Goal: Task Accomplishment & Management: Manage account settings

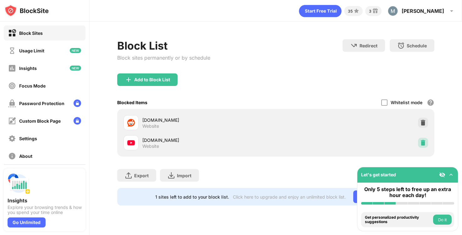
click at [423, 144] on img at bounding box center [423, 143] width 6 height 6
